Goal: Information Seeking & Learning: Find contact information

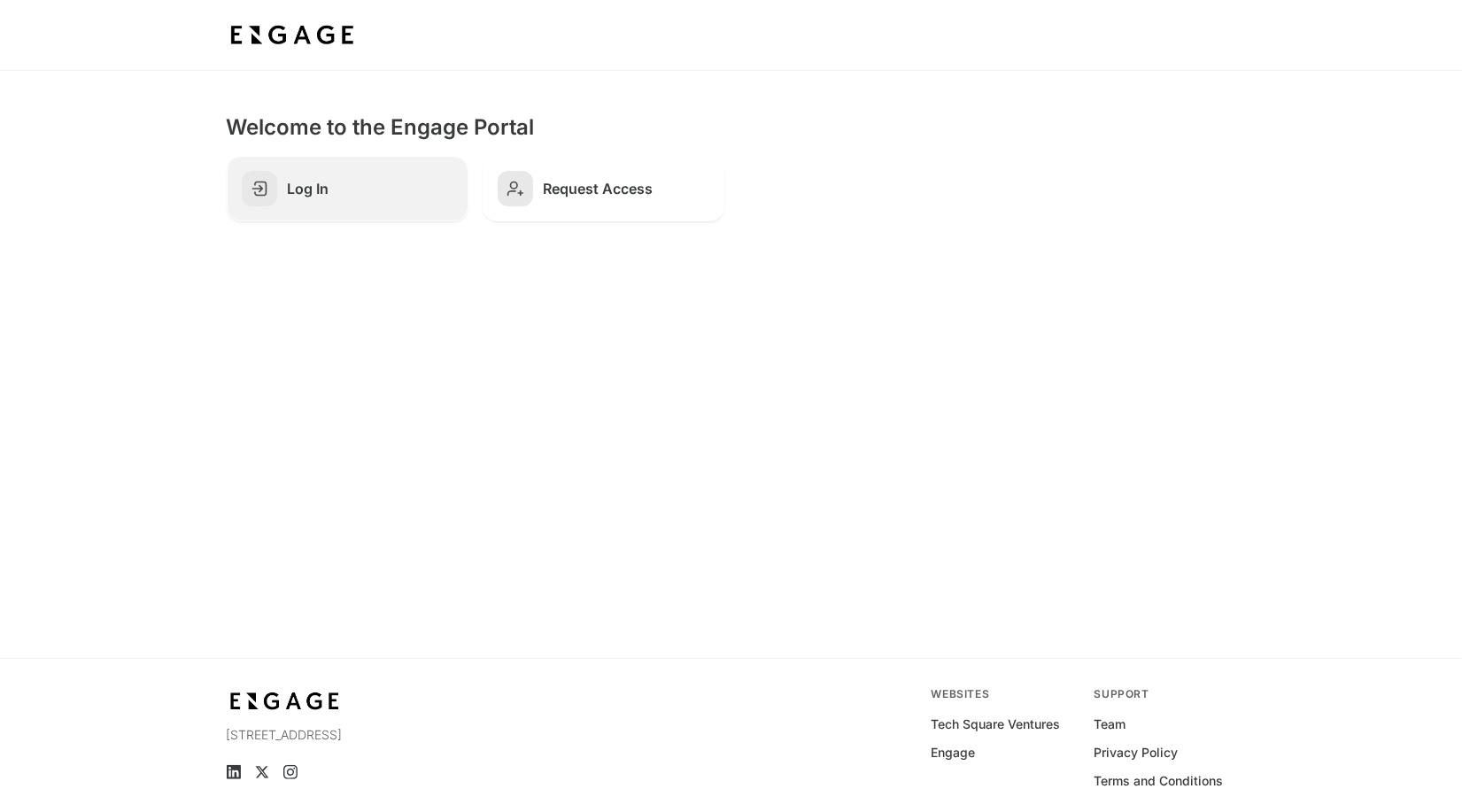
click at [323, 214] on link "Log In" at bounding box center [347, 188] width 242 height 66
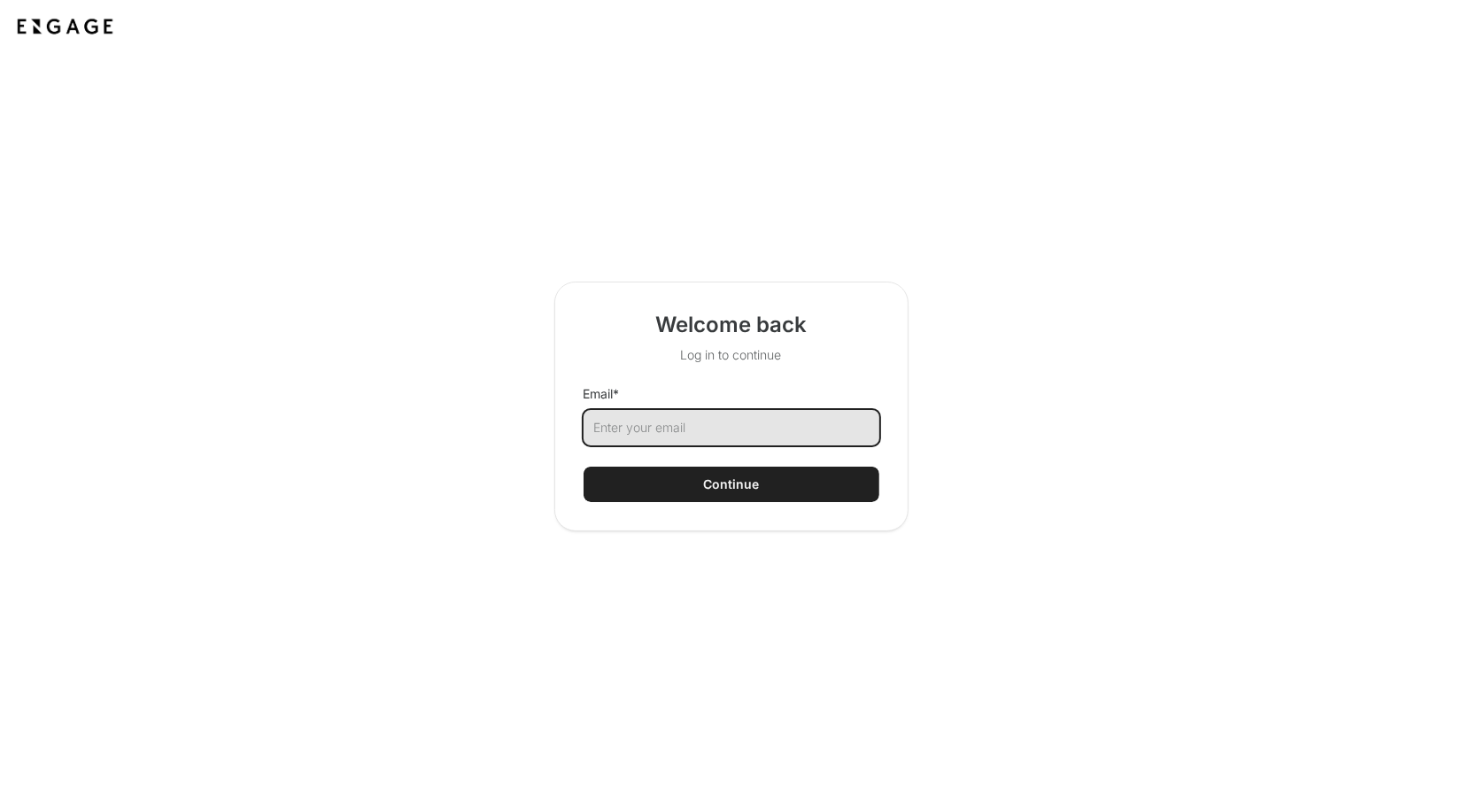
click at [629, 419] on input "Email *" at bounding box center [731, 427] width 296 height 35
type input "s"
type input "andrew@adpipe.com"
click at [702, 491] on button "Continue" at bounding box center [731, 483] width 296 height 35
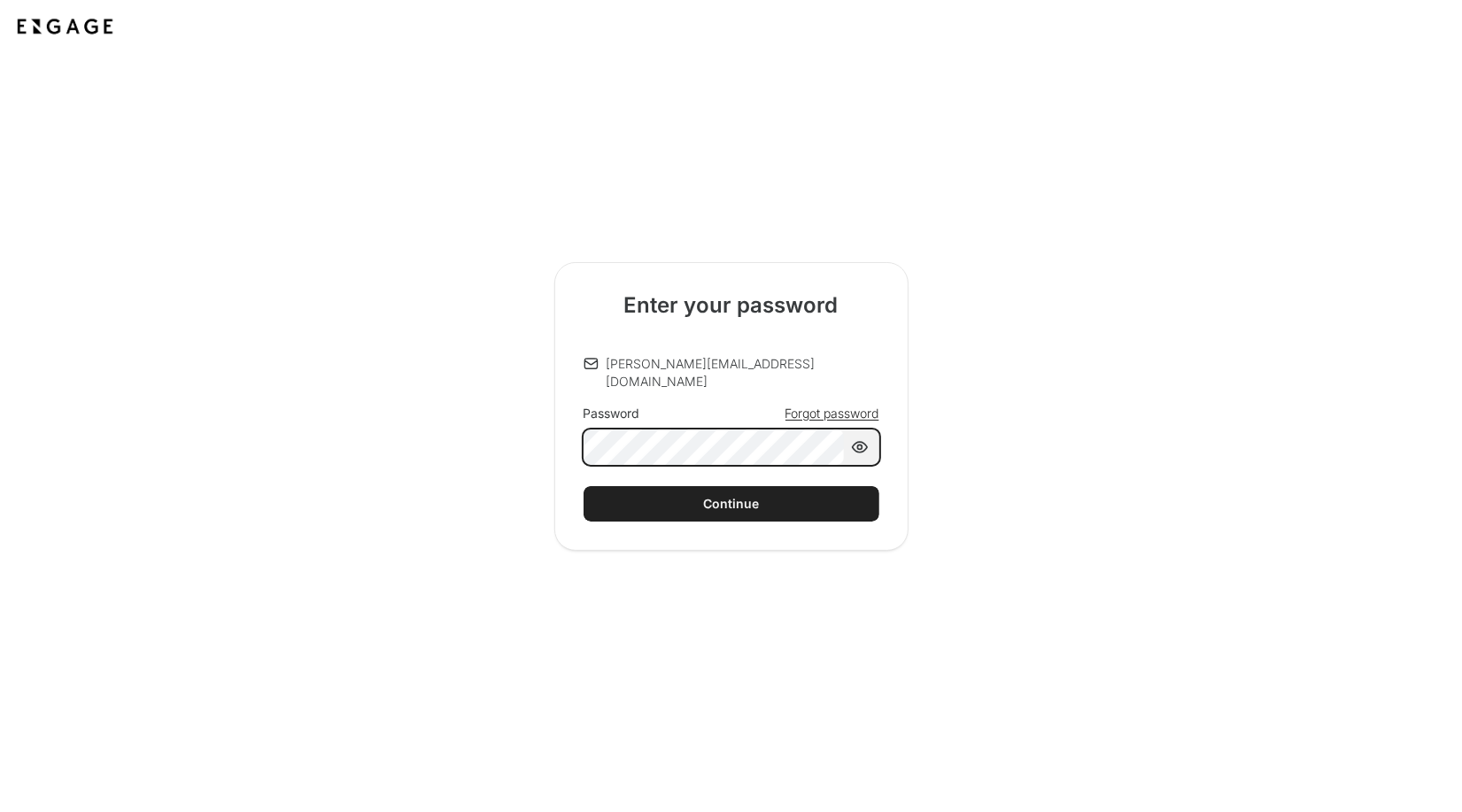
click at [583, 486] on button "Continue" at bounding box center [731, 503] width 296 height 35
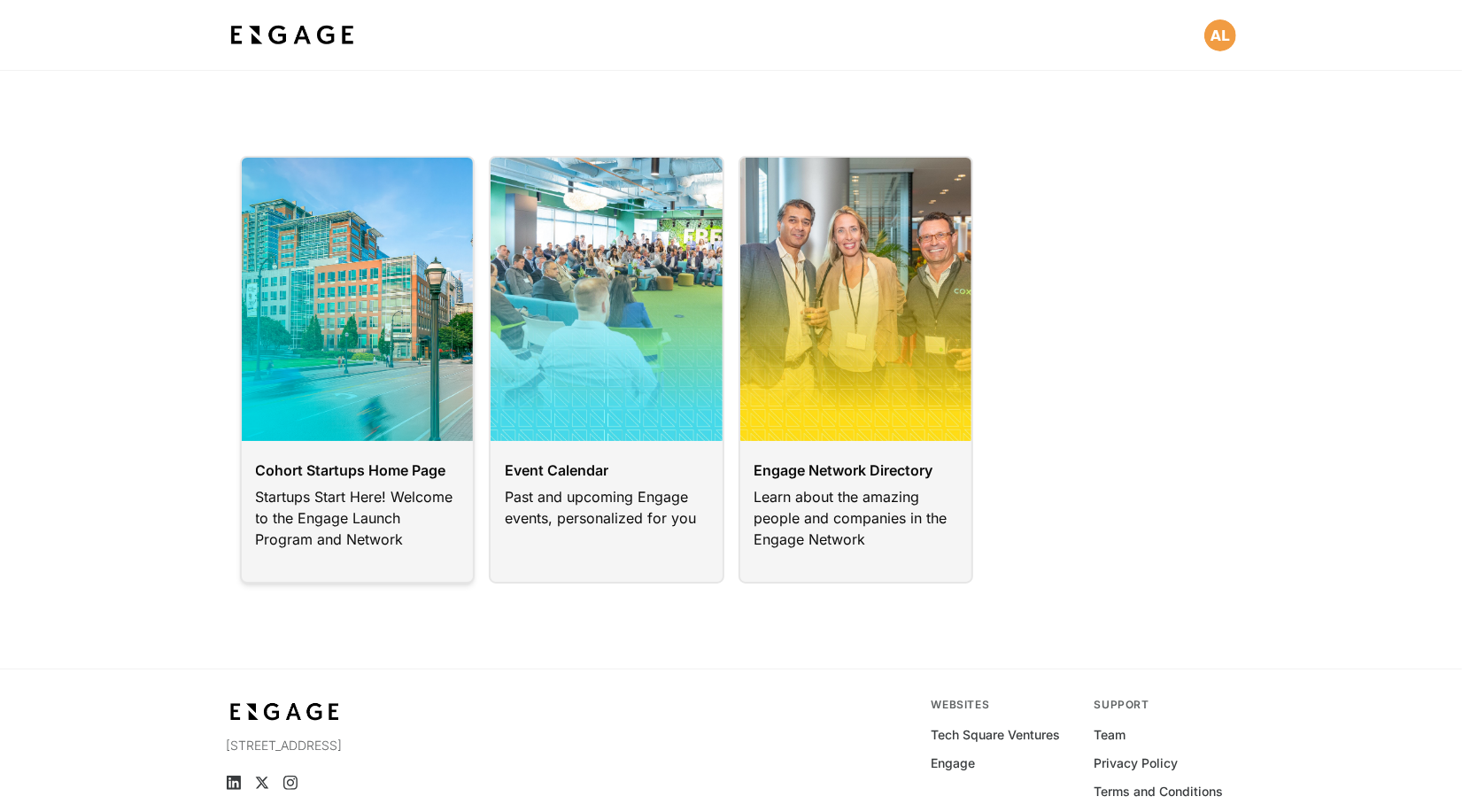
click at [314, 298] on link at bounding box center [358, 369] width 235 height 428
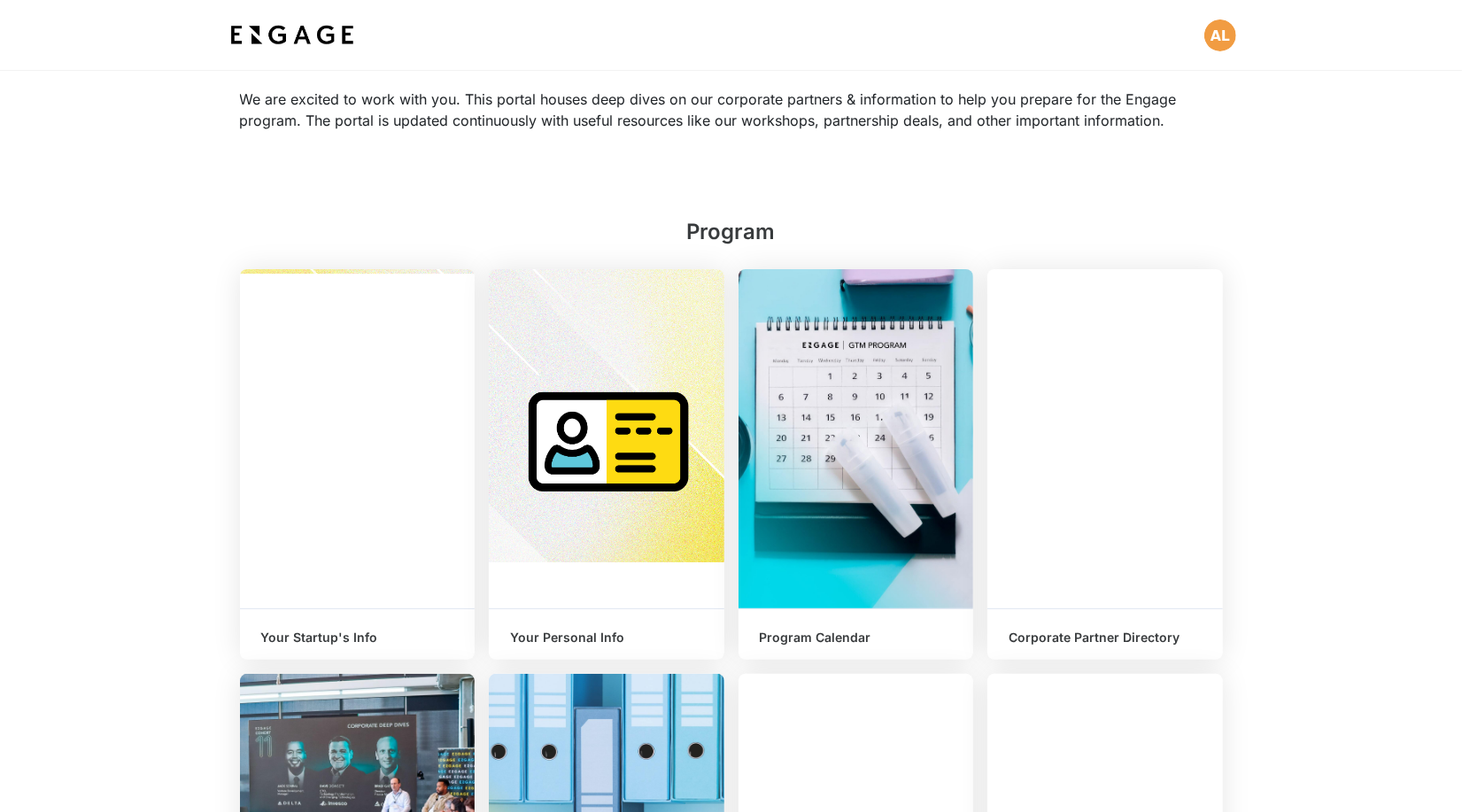
scroll to position [129, 0]
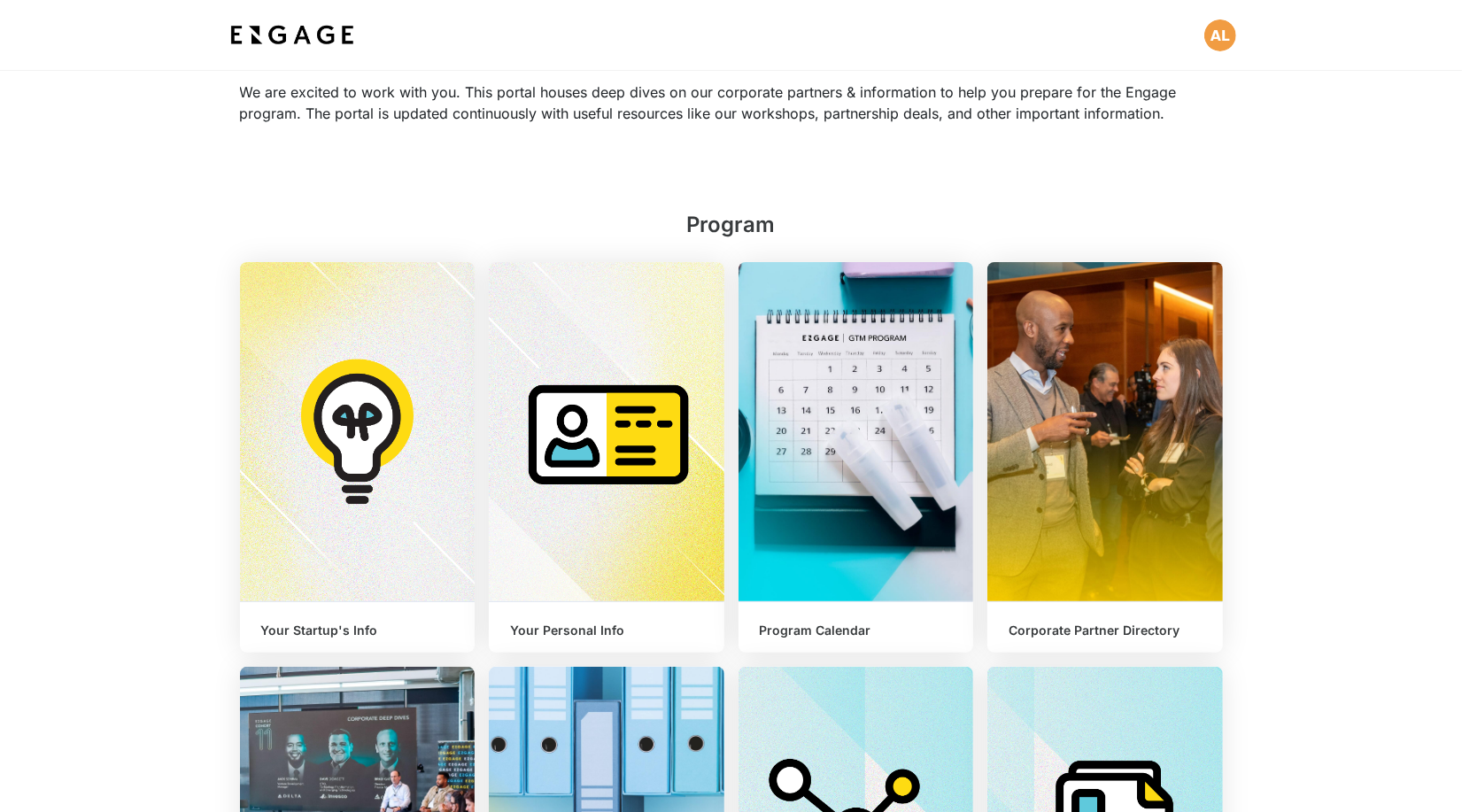
click at [1228, 420] on div "Program Open Your Startup's Info Preview Your Personal Info Open Program Calend…" at bounding box center [731, 633] width 1009 height 848
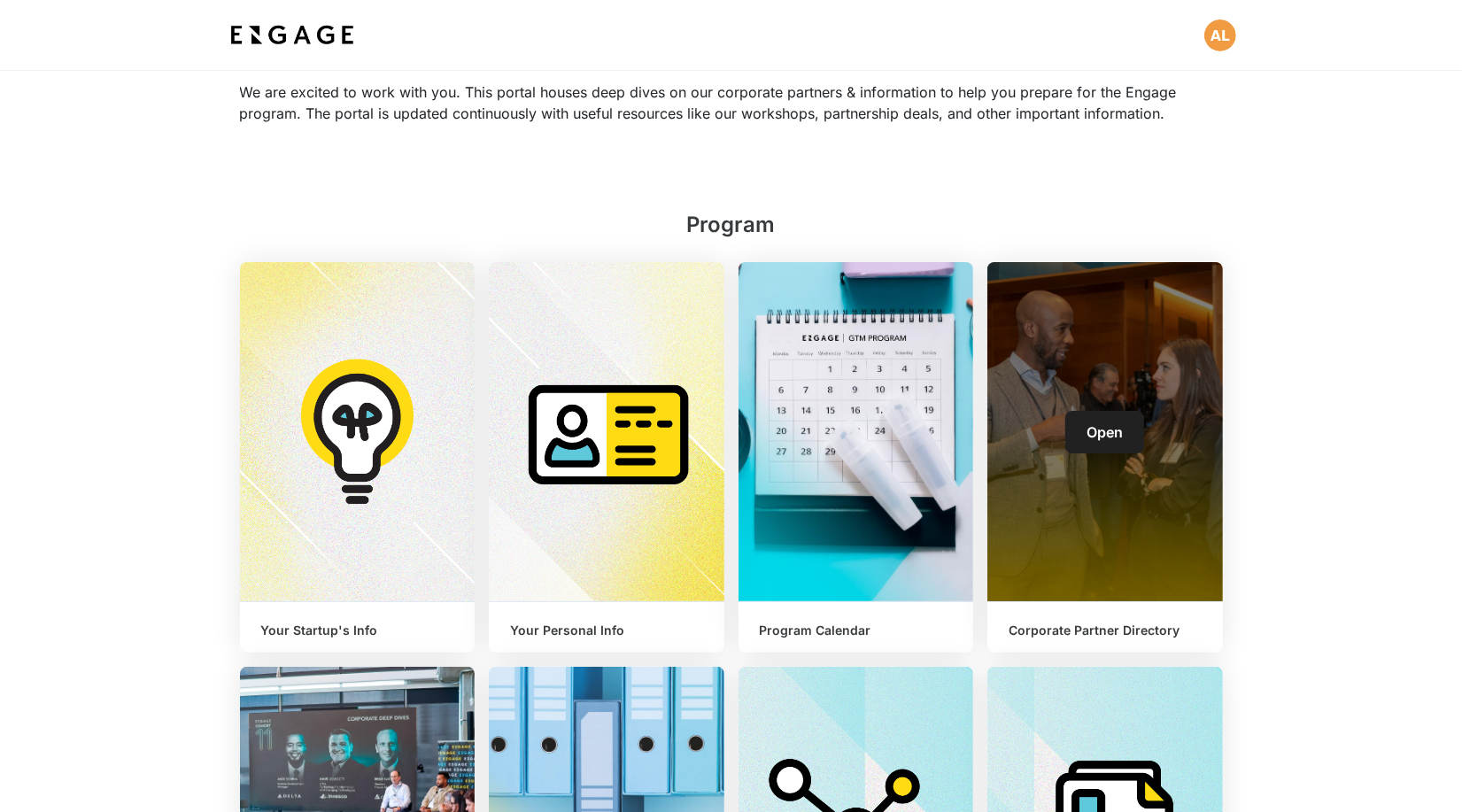
click at [1136, 418] on link "Open" at bounding box center [1105, 431] width 79 height 42
click at [1118, 427] on span "Open" at bounding box center [1104, 432] width 36 height 18
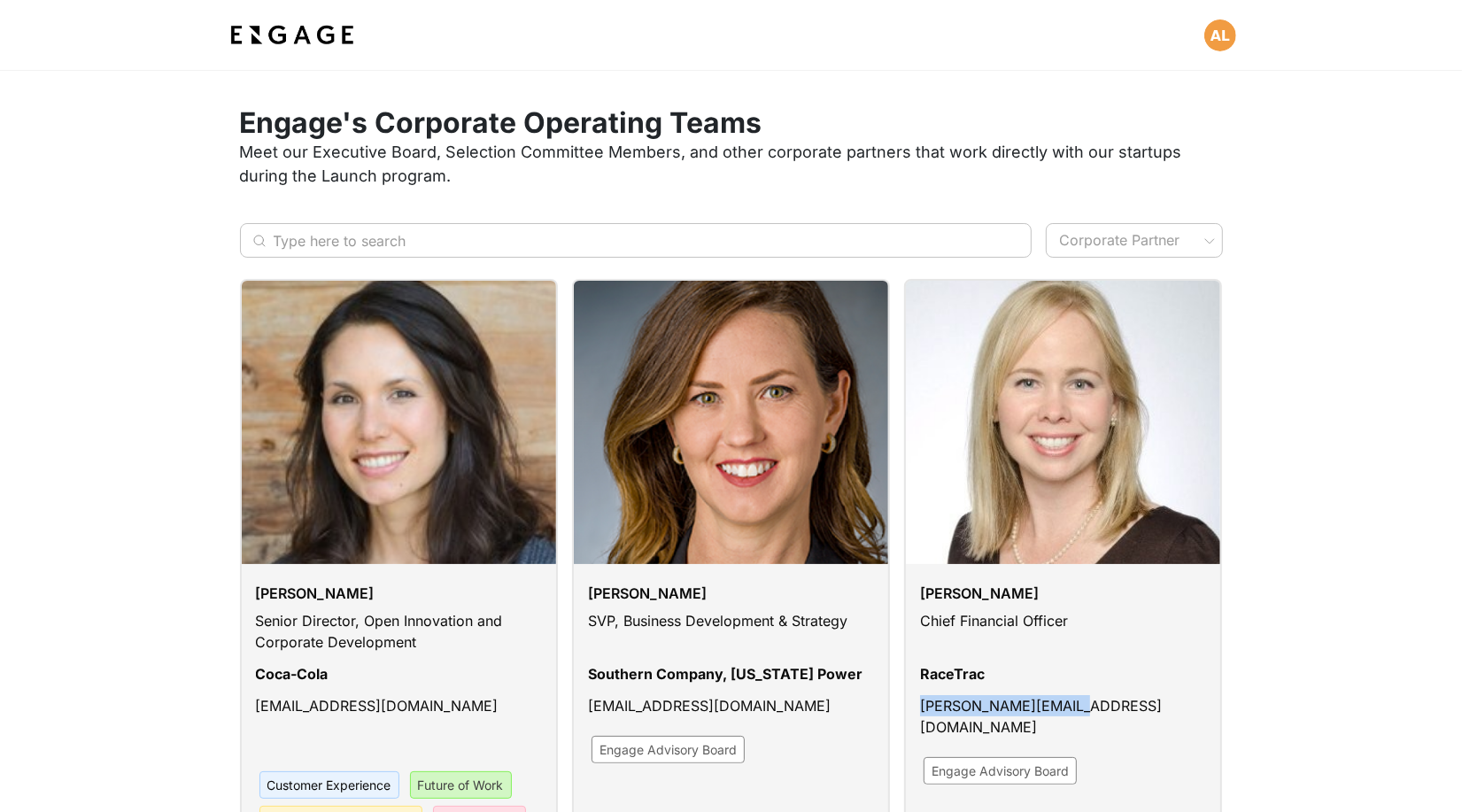
drag, startPoint x: 1082, startPoint y: 709, endPoint x: 900, endPoint y: 709, distance: 182.0
click at [900, 709] on div "[PERSON_NAME] Chief Financial Officer RaceTrac [PERSON_NAME][EMAIL_ADDRESS][DOM…" at bounding box center [1056, 621] width 332 height 712
copy p "[PERSON_NAME][EMAIL_ADDRESS][DOMAIN_NAME]"
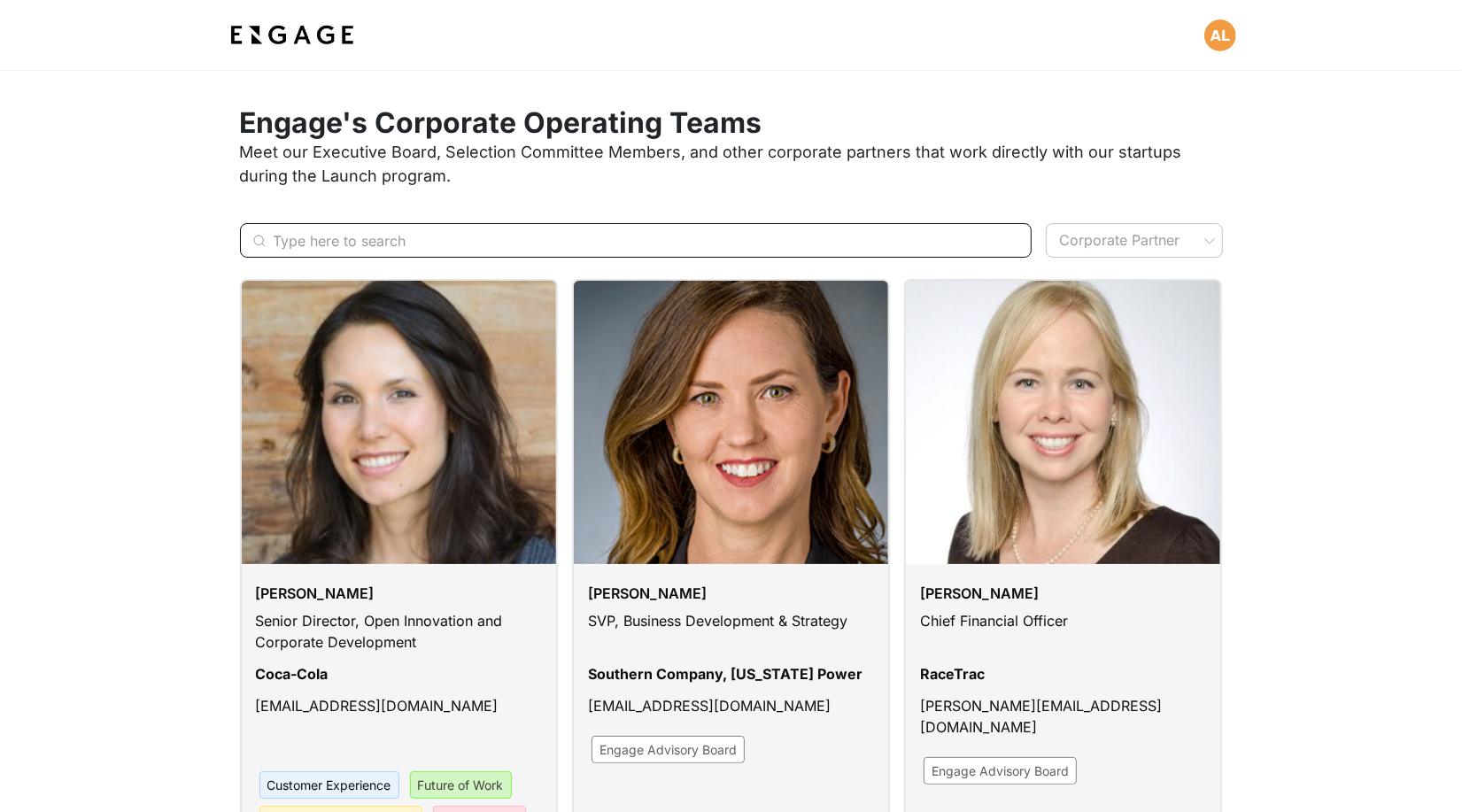
click at [613, 242] on input "Type here to search" at bounding box center [626, 240] width 705 height 34
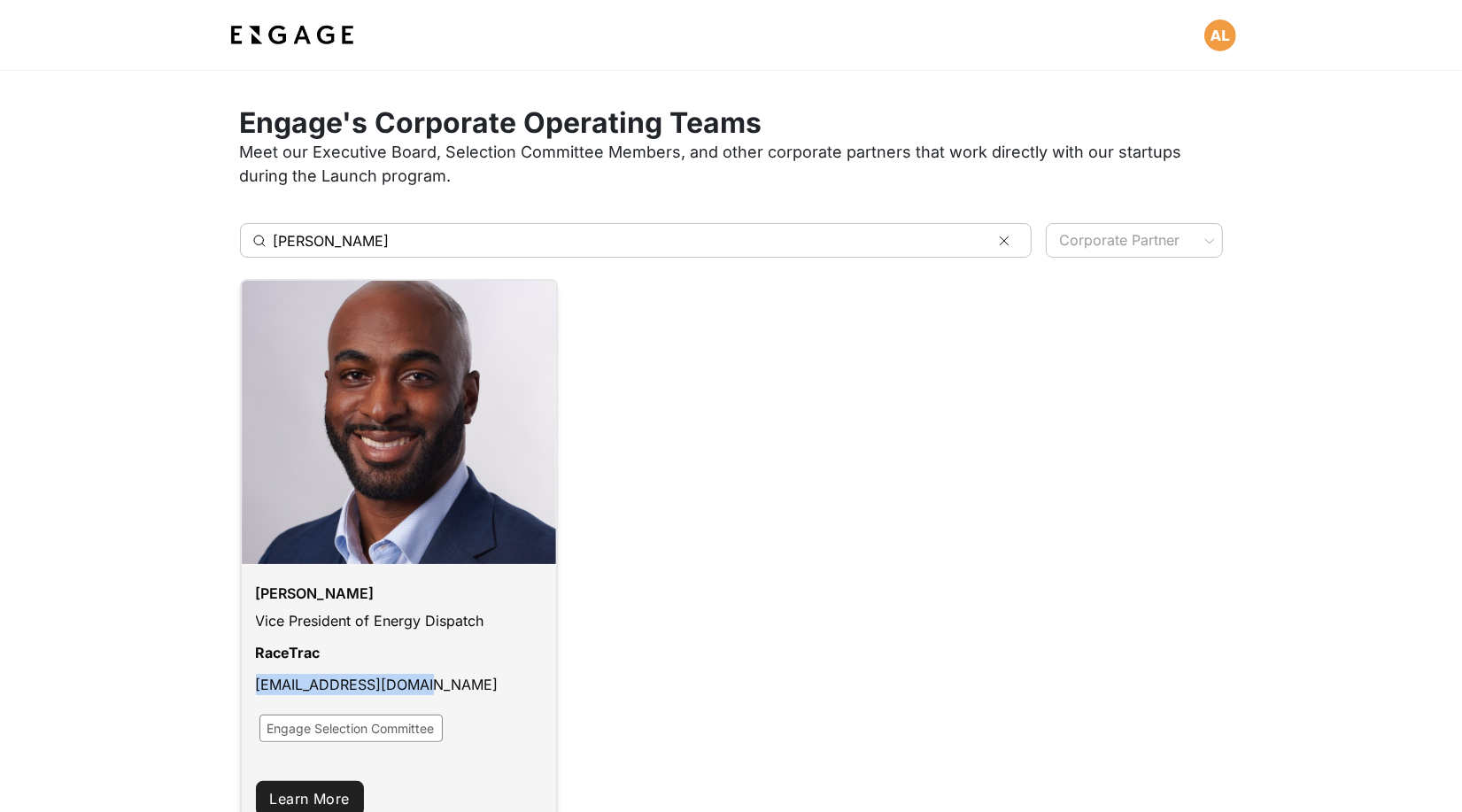
drag, startPoint x: 445, startPoint y: 688, endPoint x: 251, endPoint y: 689, distance: 194.0
click at [251, 689] on div "Brandon Duckett Vice President of Energy Dispatch RaceTrac bduckett@racetrac.co…" at bounding box center [399, 663] width 315 height 199
copy p "bduckett@racetrac.com"
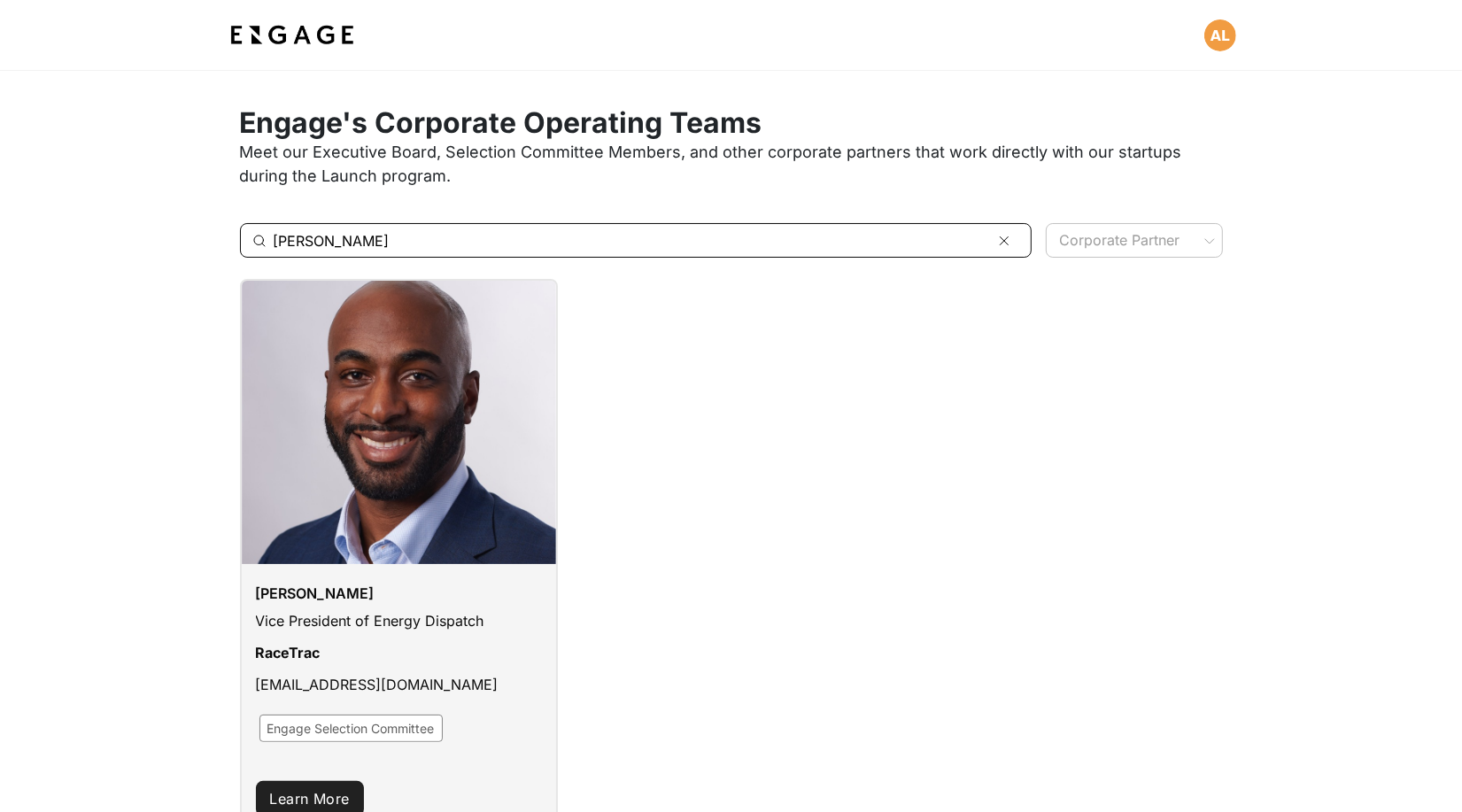
drag, startPoint x: 369, startPoint y: 227, endPoint x: 78, endPoint y: 228, distance: 291.0
click at [78, 228] on div "​ brandon ​ Corporate Partner ​" at bounding box center [731, 241] width 1462 height 77
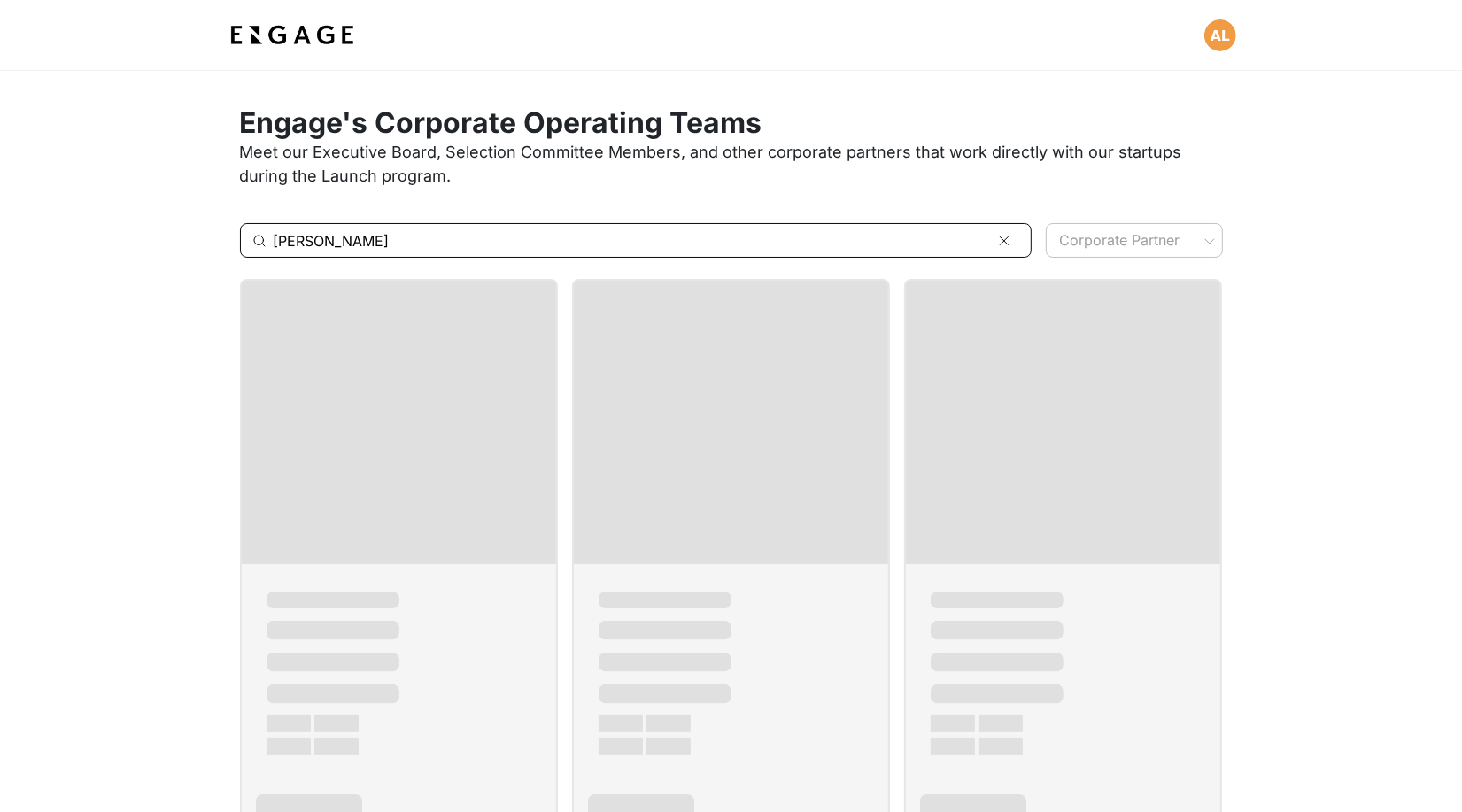
type input "karla"
